Goal: Transaction & Acquisition: Purchase product/service

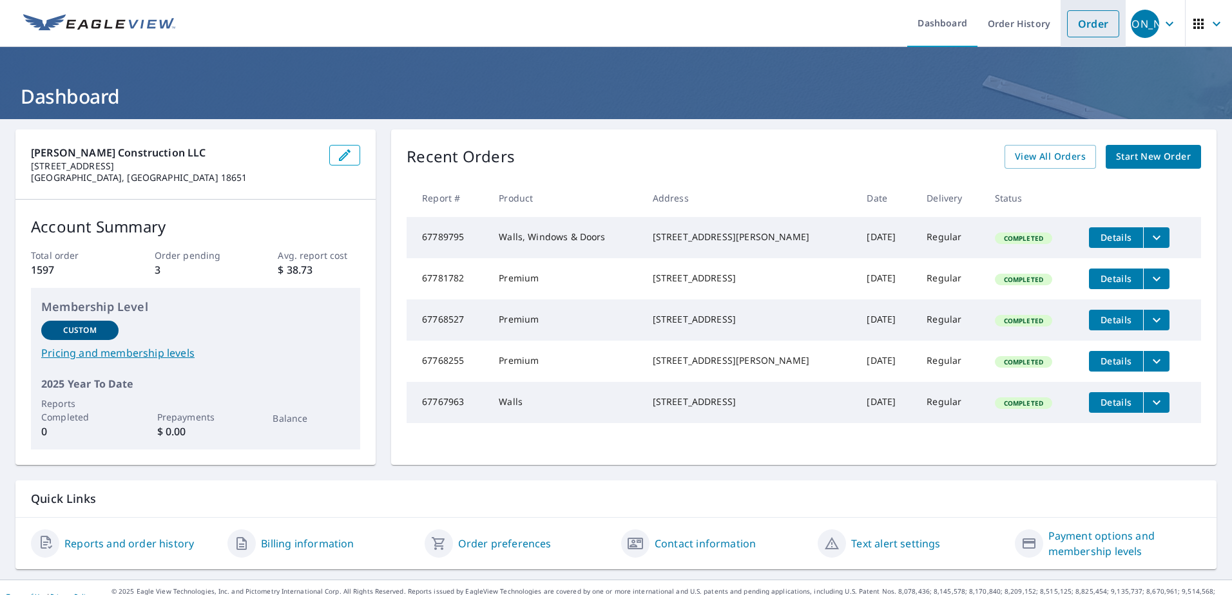
click at [1074, 27] on link "Order" at bounding box center [1093, 23] width 52 height 27
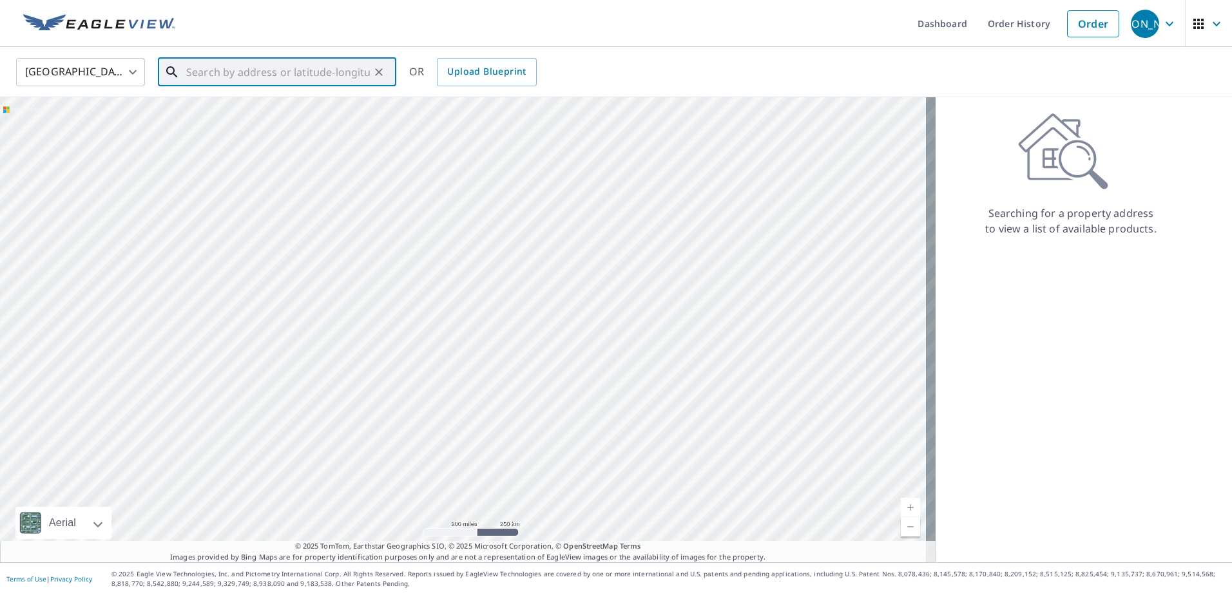
paste input "[STREET_ADDRESS]"
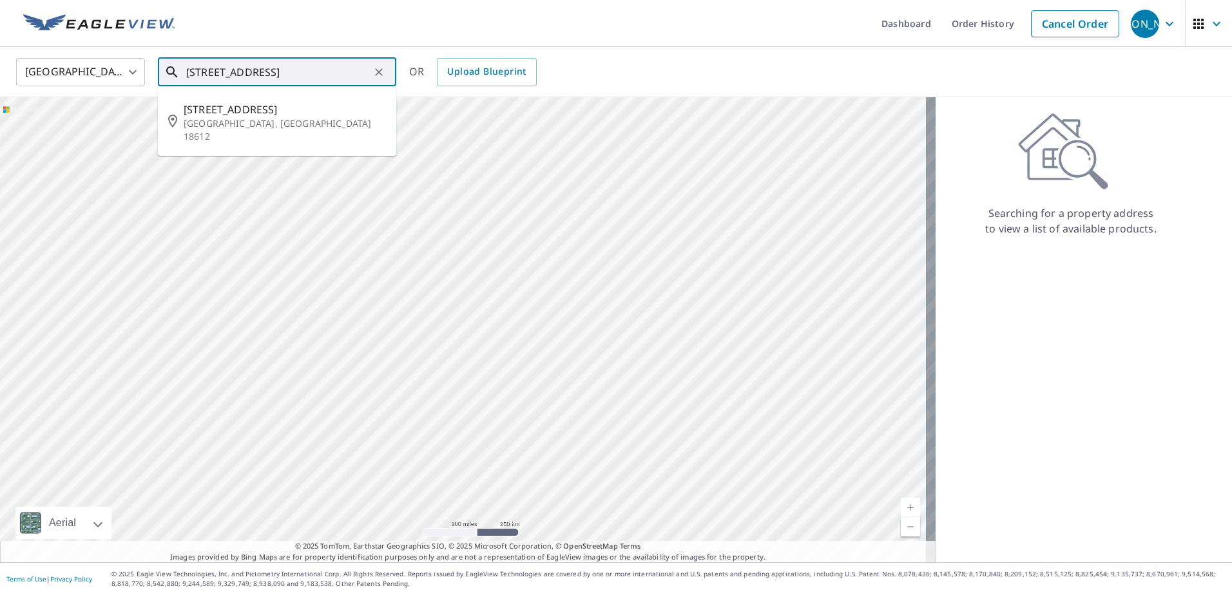
type input "[STREET_ADDRESS]"
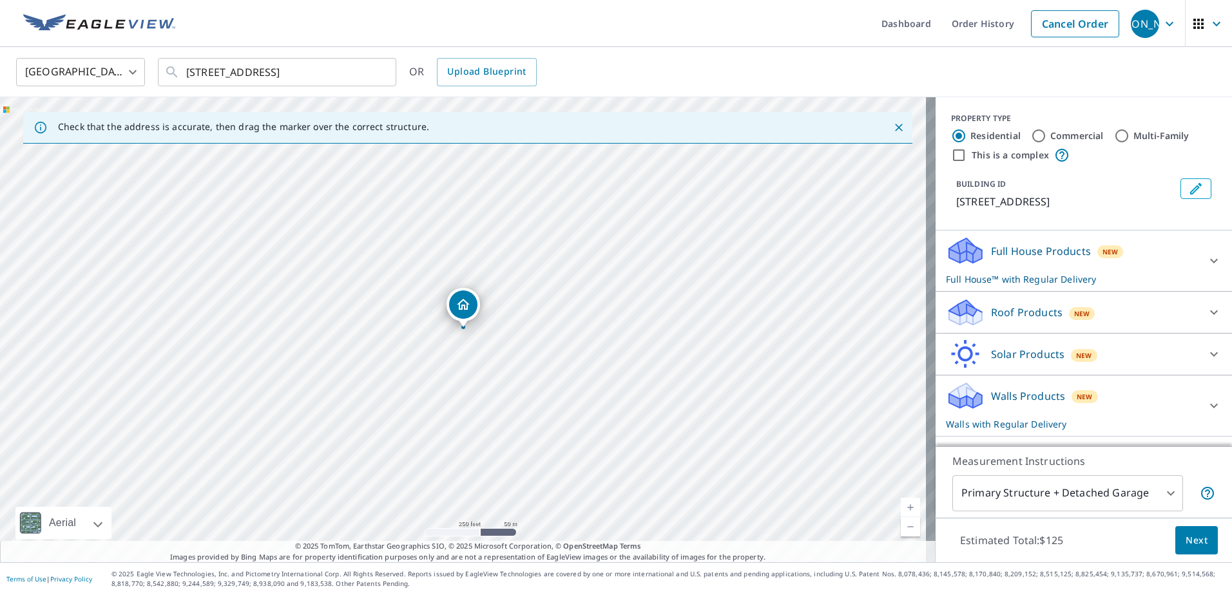
click at [951, 249] on icon at bounding box center [963, 246] width 28 height 16
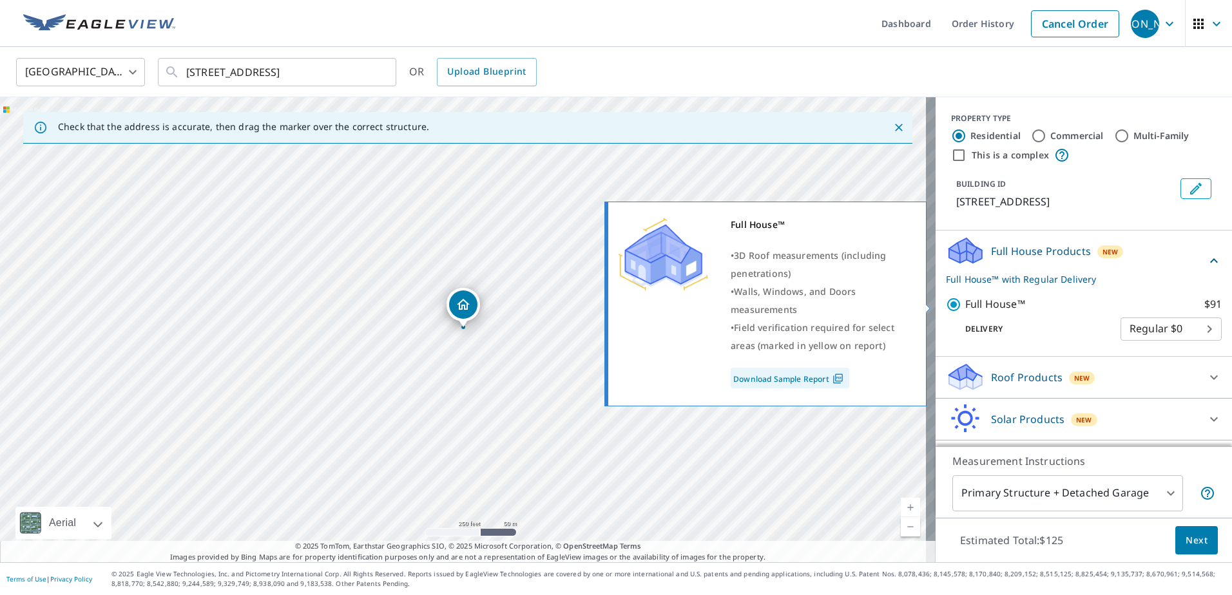
click at [946, 305] on input "Full House™ $91" at bounding box center [955, 304] width 19 height 15
checkbox input "false"
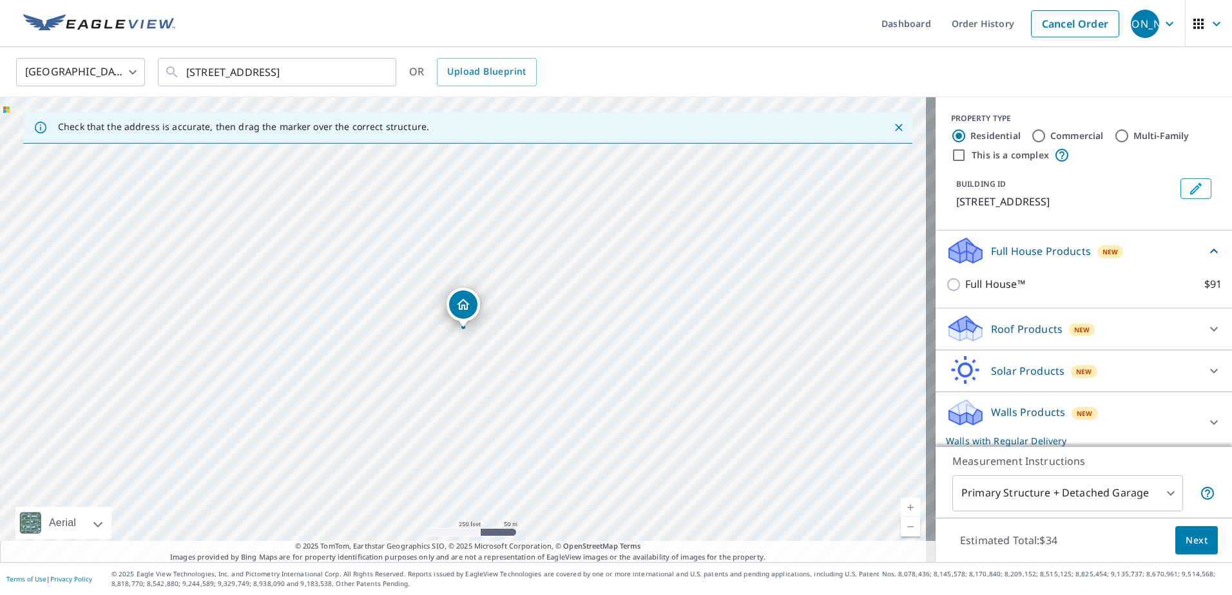
click at [961, 331] on icon at bounding box center [965, 324] width 33 height 16
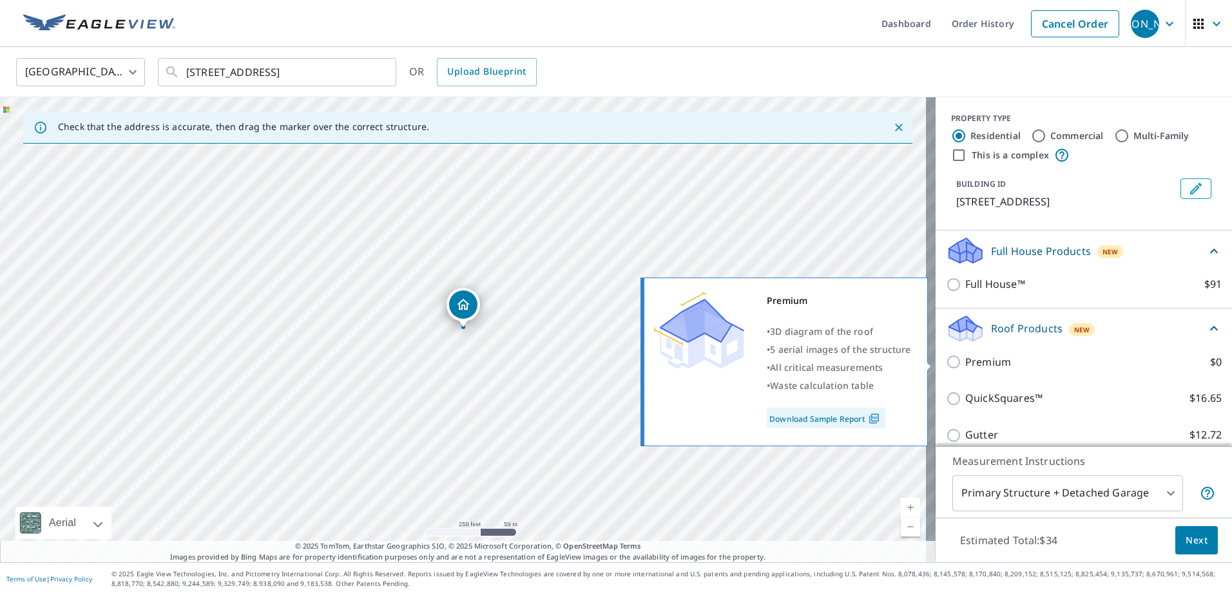
click at [946, 362] on input "Premium $0" at bounding box center [955, 361] width 19 height 15
checkbox input "true"
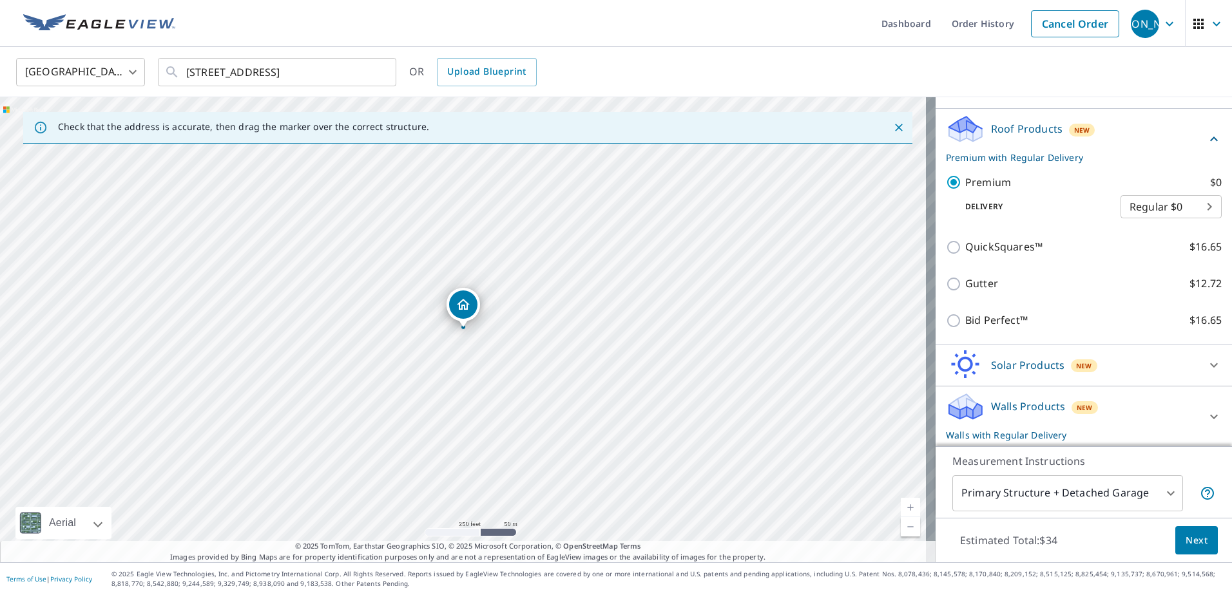
scroll to position [201, 0]
click at [962, 409] on icon at bounding box center [965, 410] width 33 height 15
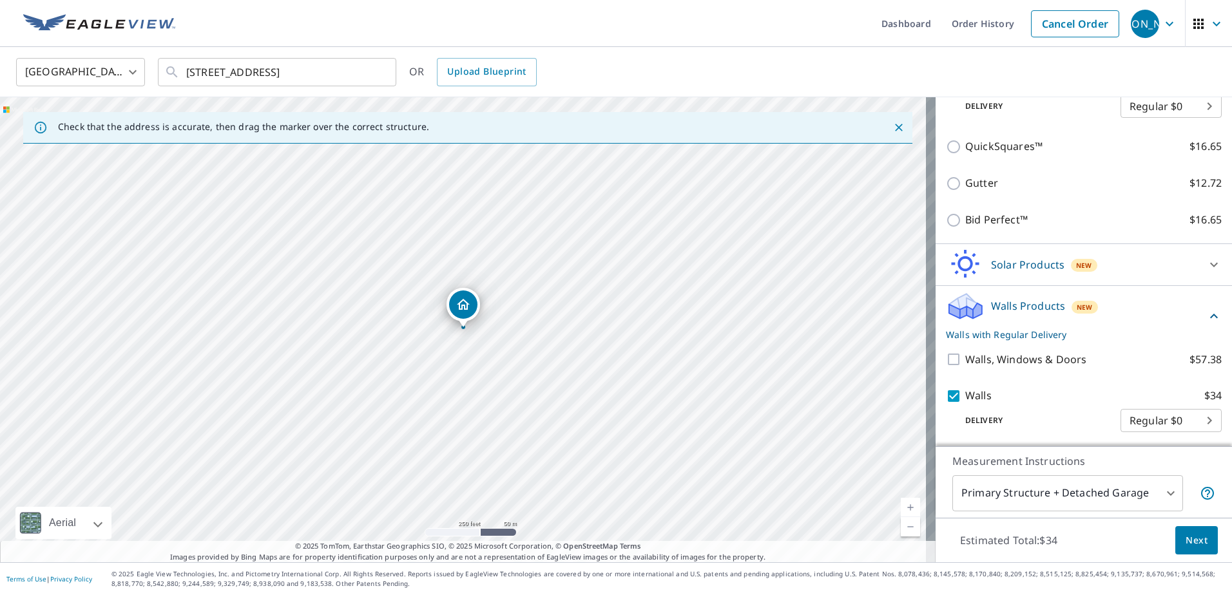
scroll to position [302, 0]
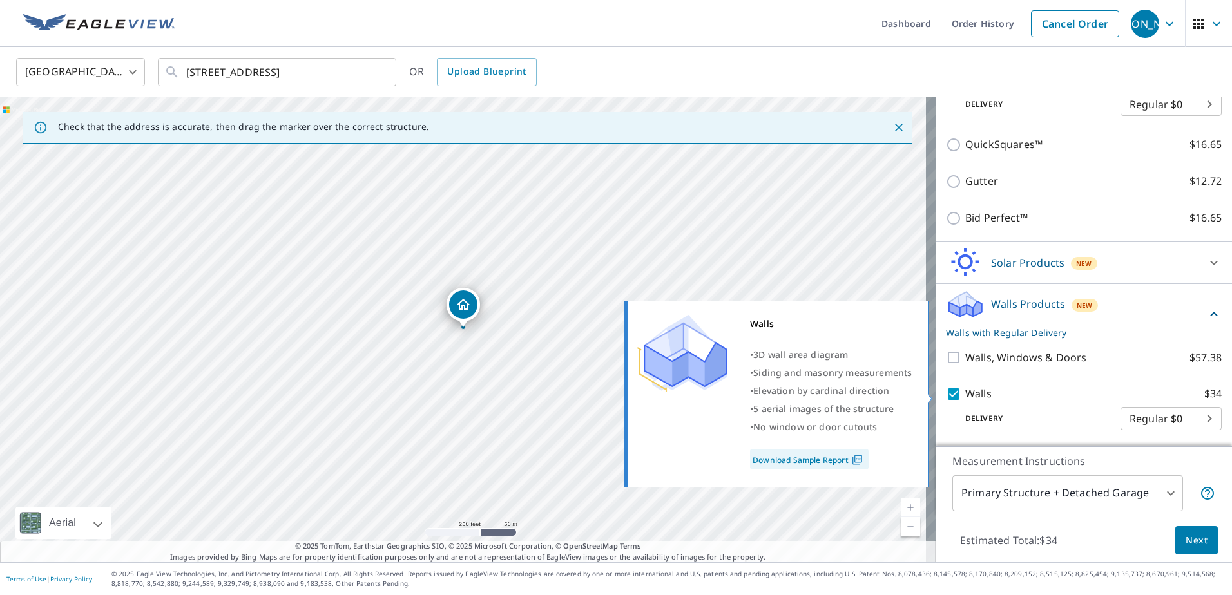
click at [946, 392] on input "Walls $34" at bounding box center [955, 394] width 19 height 15
checkbox input "false"
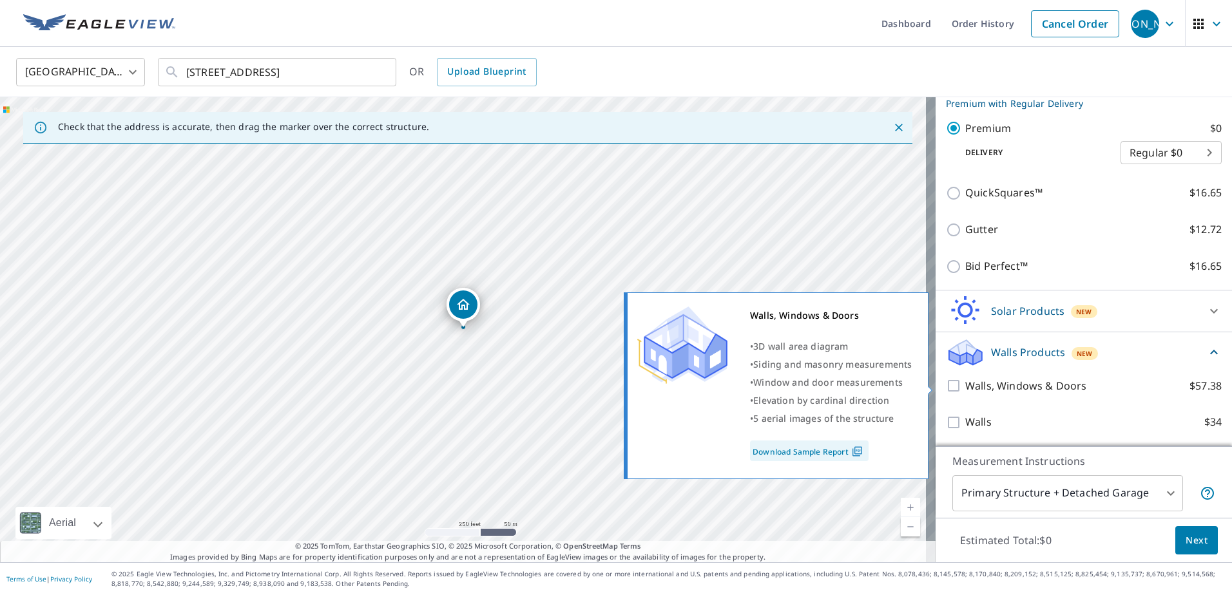
scroll to position [254, 0]
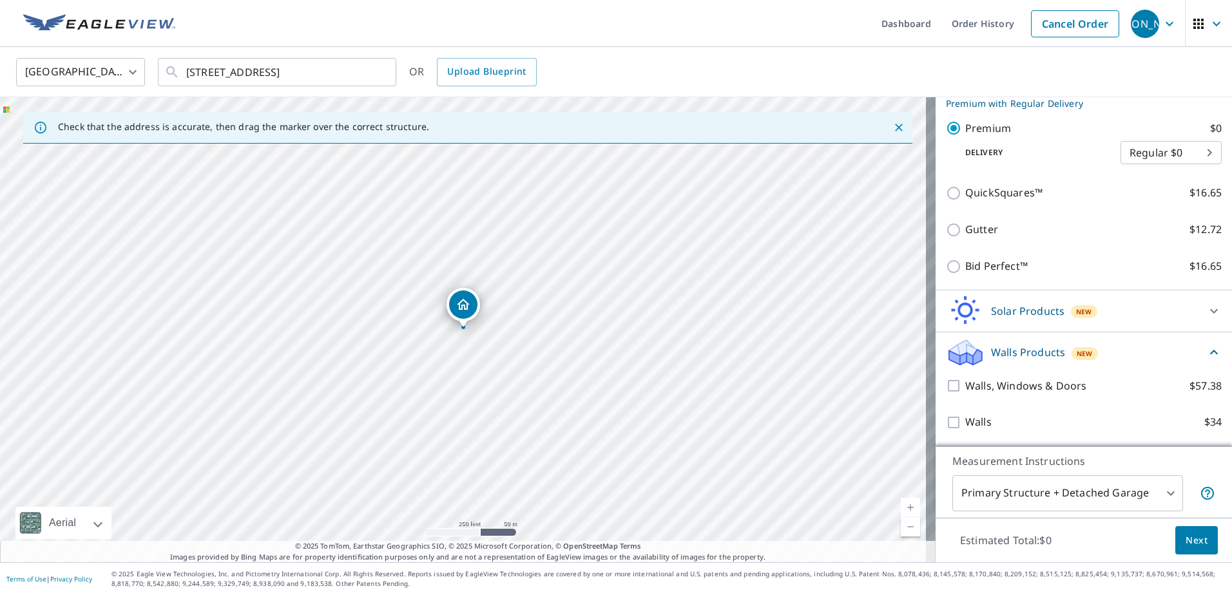
click at [1188, 543] on span "Next" at bounding box center [1197, 541] width 22 height 16
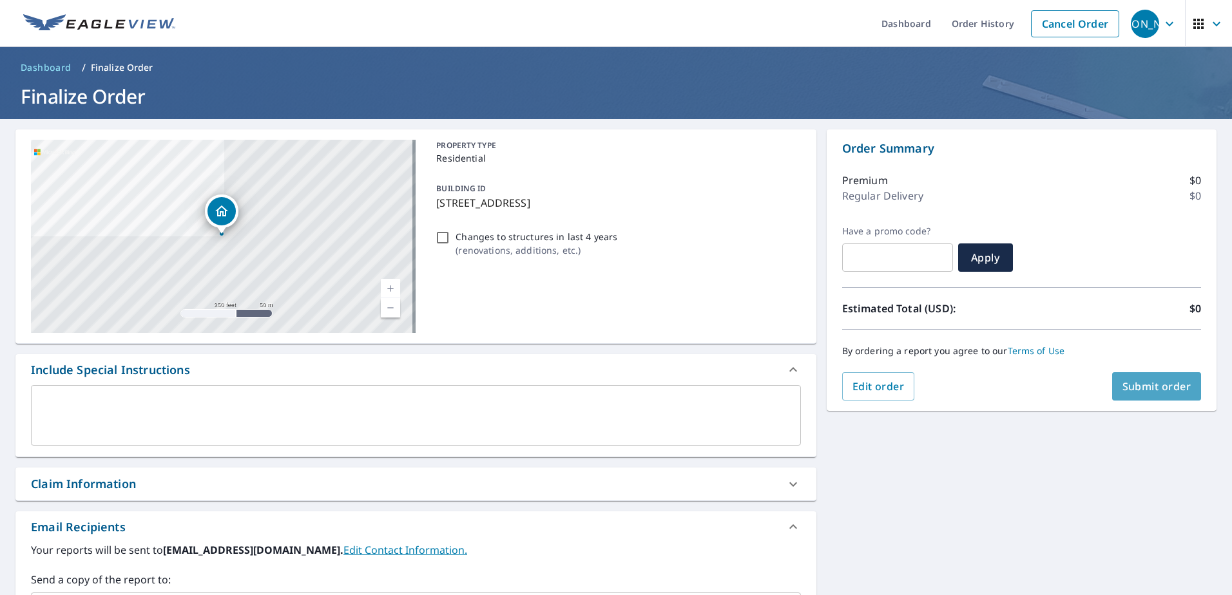
click at [1139, 385] on span "Submit order" at bounding box center [1157, 387] width 69 height 14
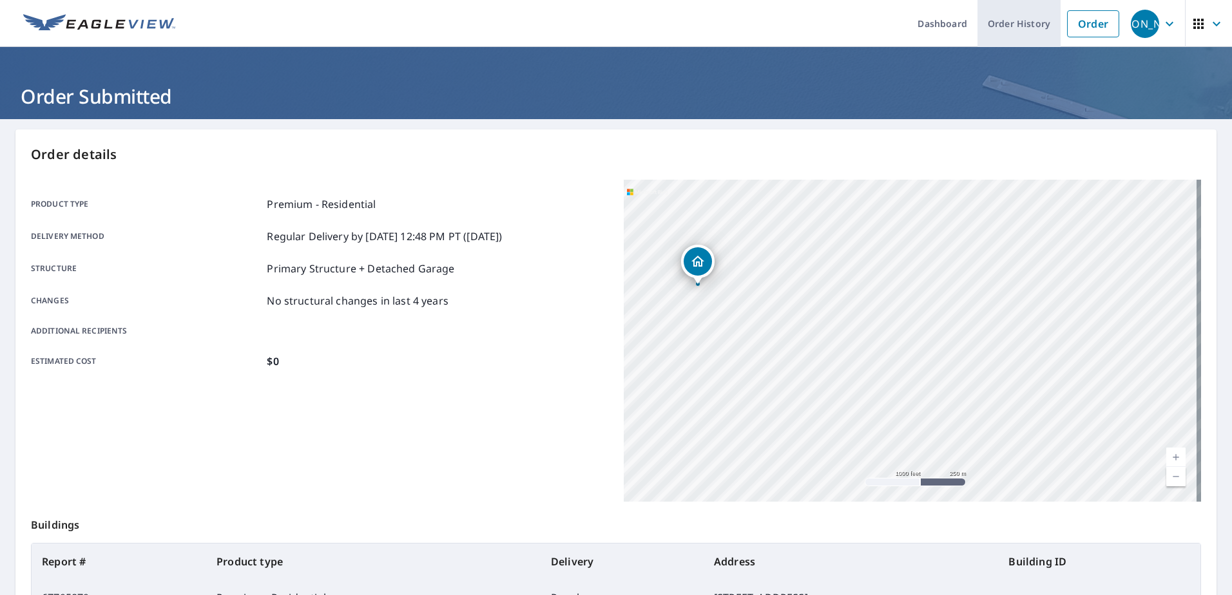
click at [1021, 19] on link "Order History" at bounding box center [1019, 23] width 83 height 47
